Goal: Navigation & Orientation: Find specific page/section

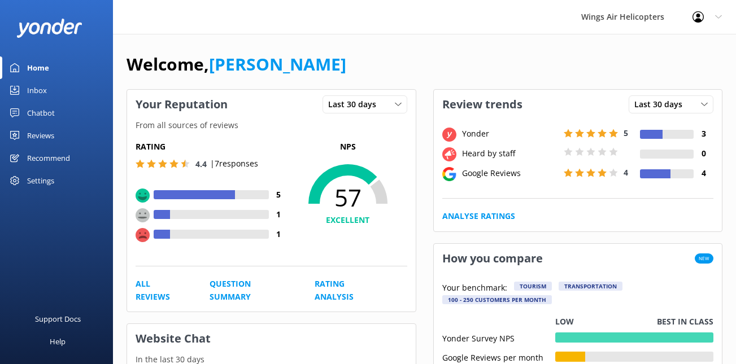
click at [55, 141] on link "Reviews" at bounding box center [56, 135] width 113 height 23
